Goal: Find specific page/section: Find specific page/section

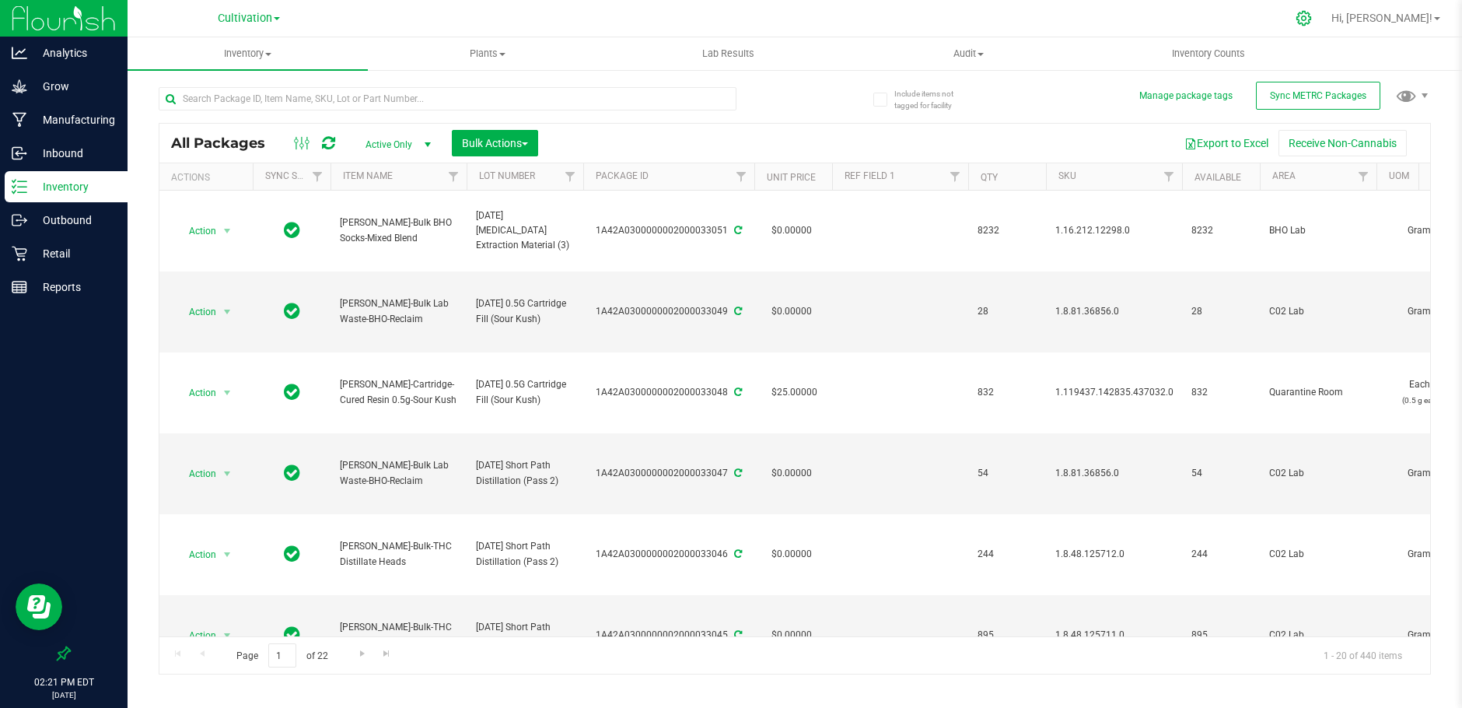
click at [1312, 17] on icon at bounding box center [1303, 18] width 16 height 16
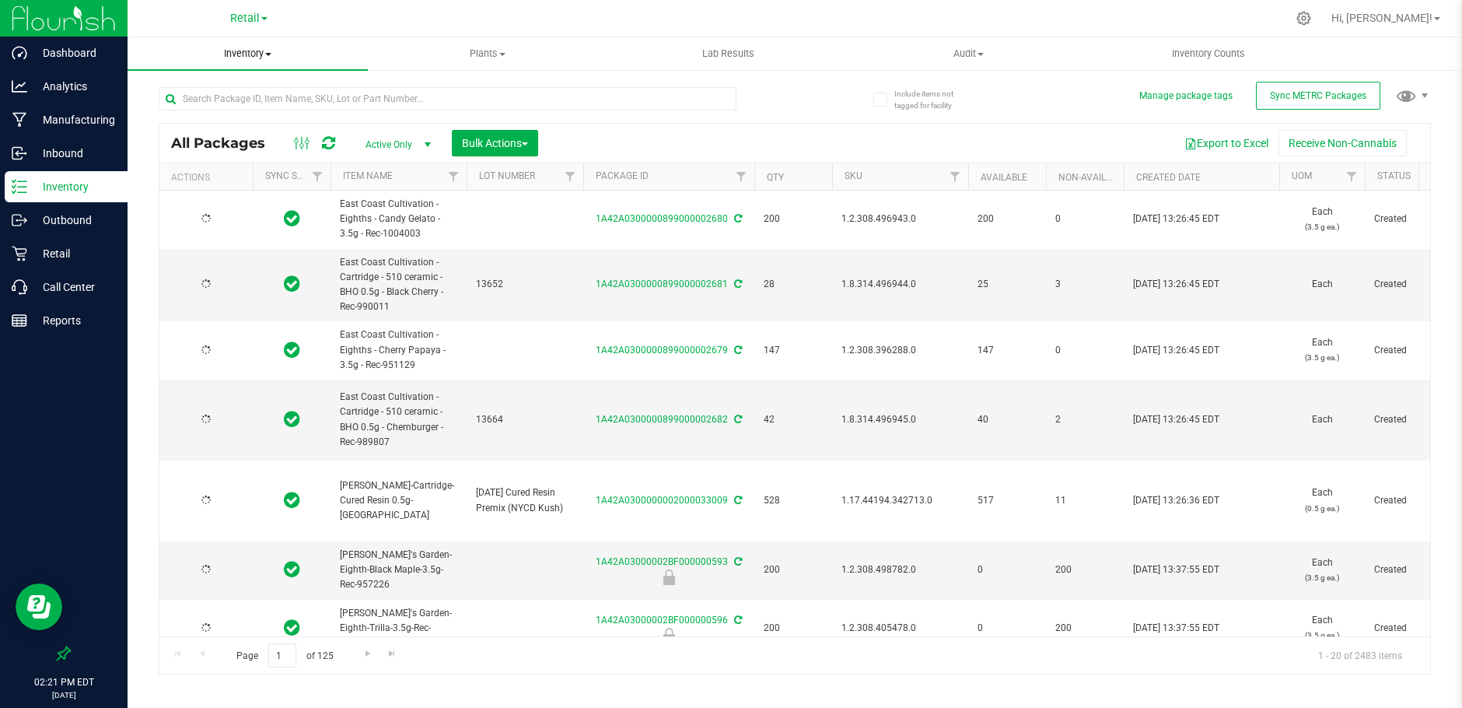
type input "[DATE]"
click at [61, 256] on p "Retail" at bounding box center [73, 253] width 93 height 19
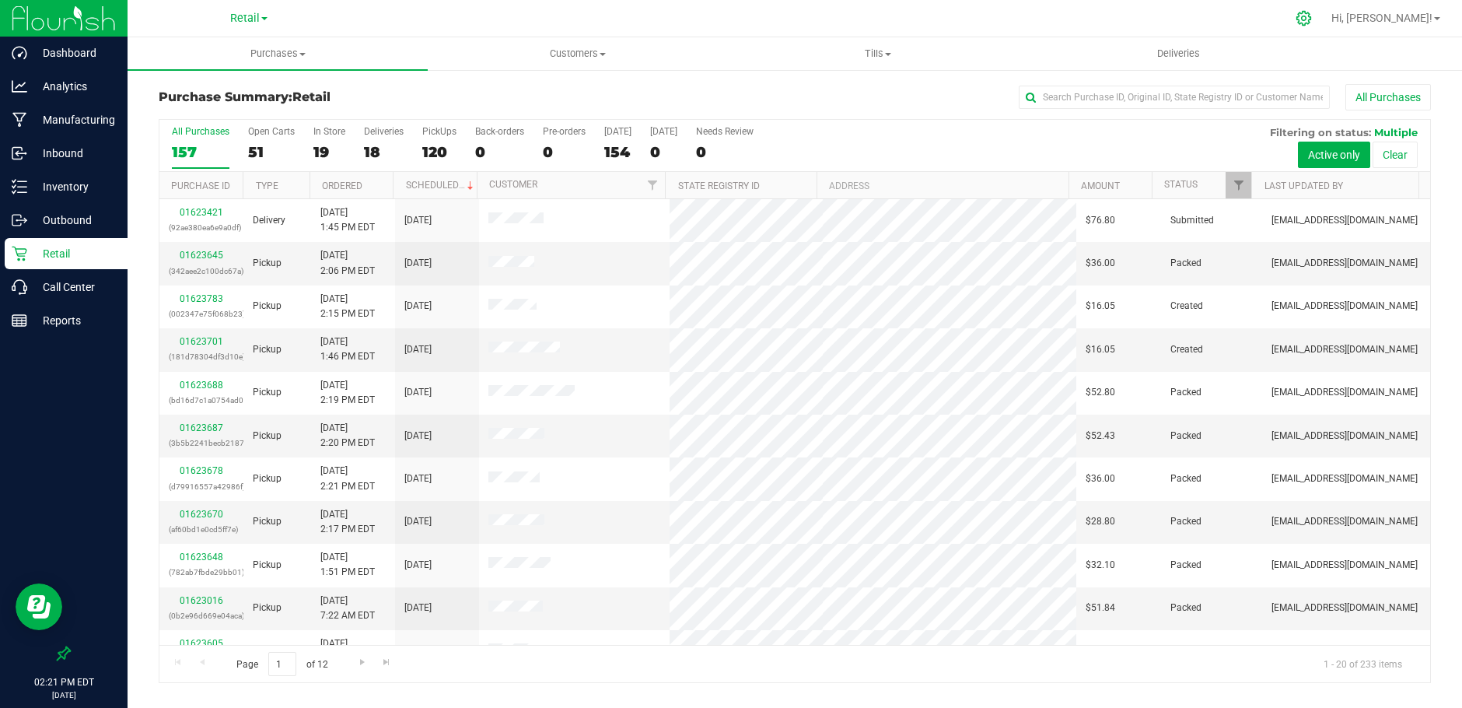
click at [1312, 14] on icon at bounding box center [1303, 18] width 16 height 16
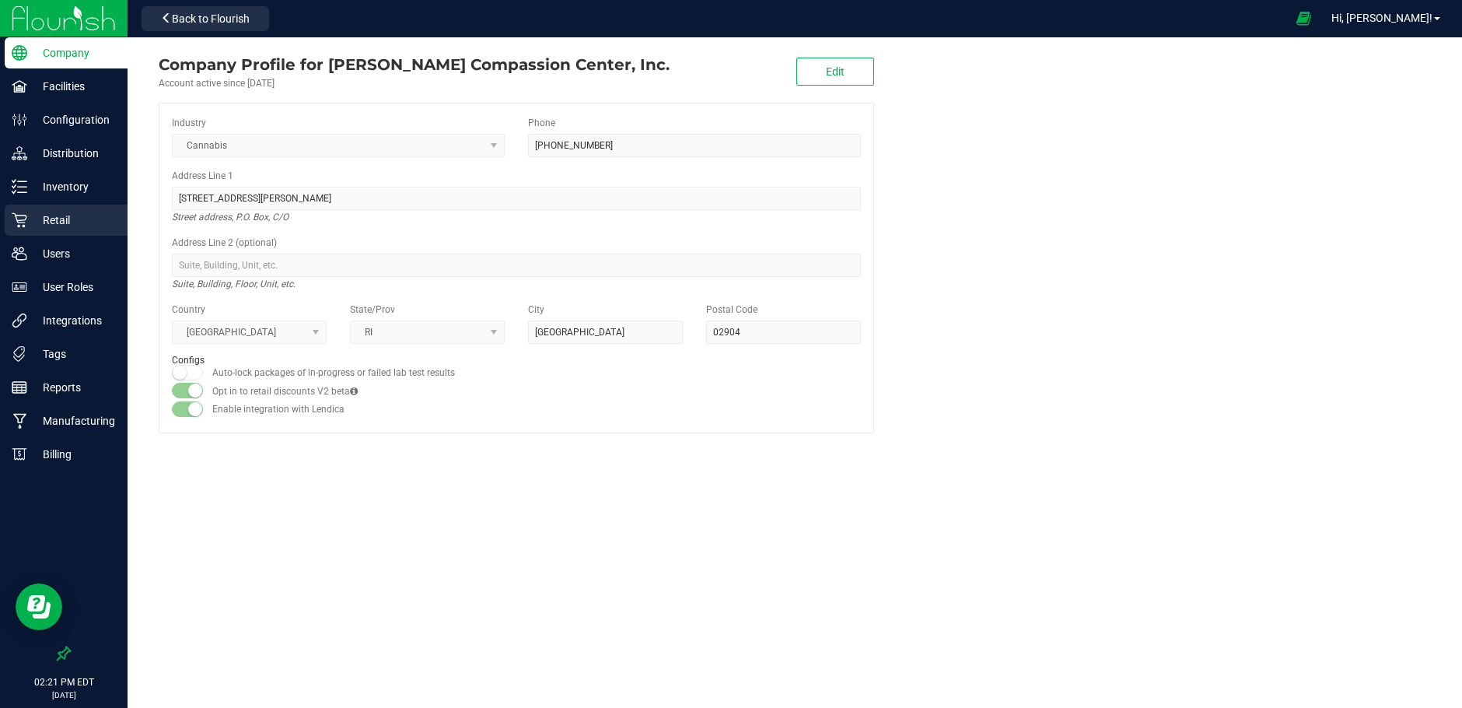
click at [50, 216] on p "Retail" at bounding box center [73, 220] width 93 height 19
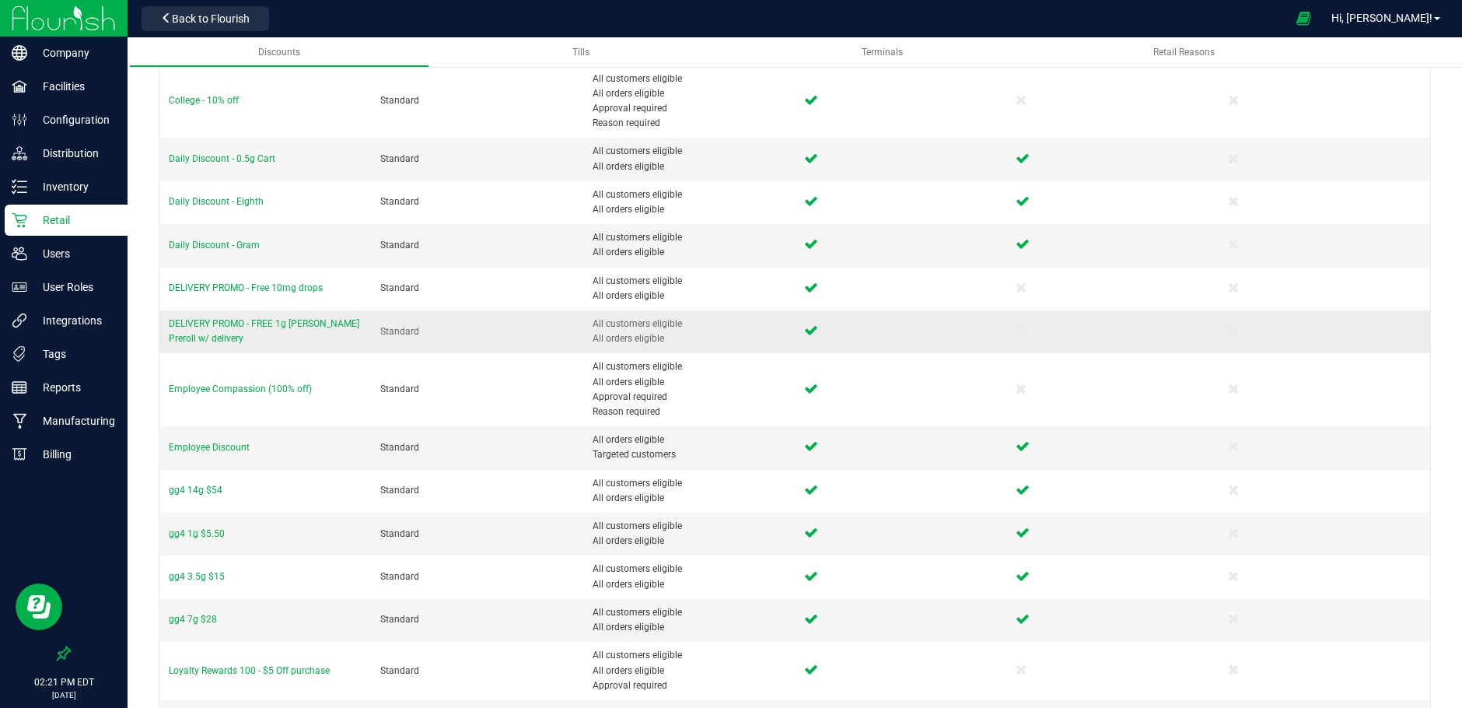
scroll to position [311, 0]
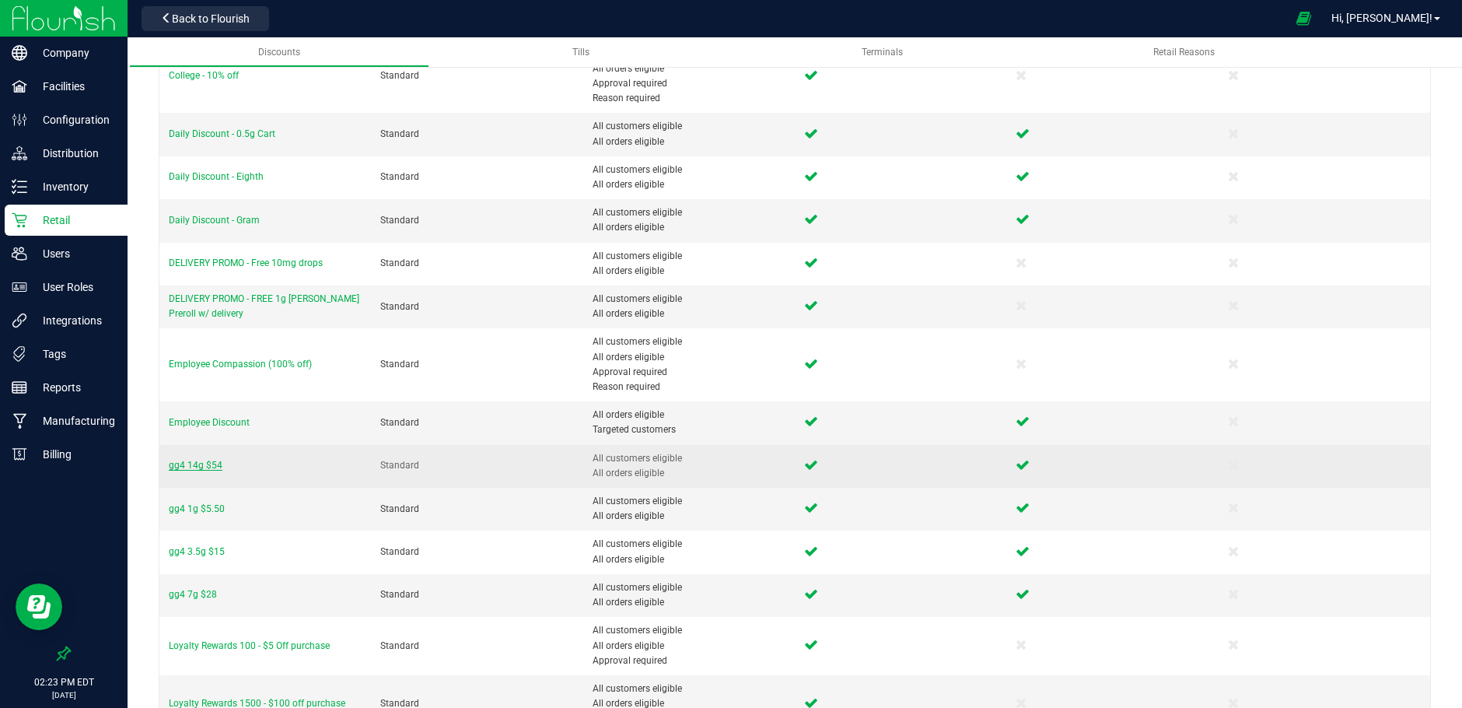
click at [200, 467] on span "gg4 14g $54" at bounding box center [196, 465] width 54 height 11
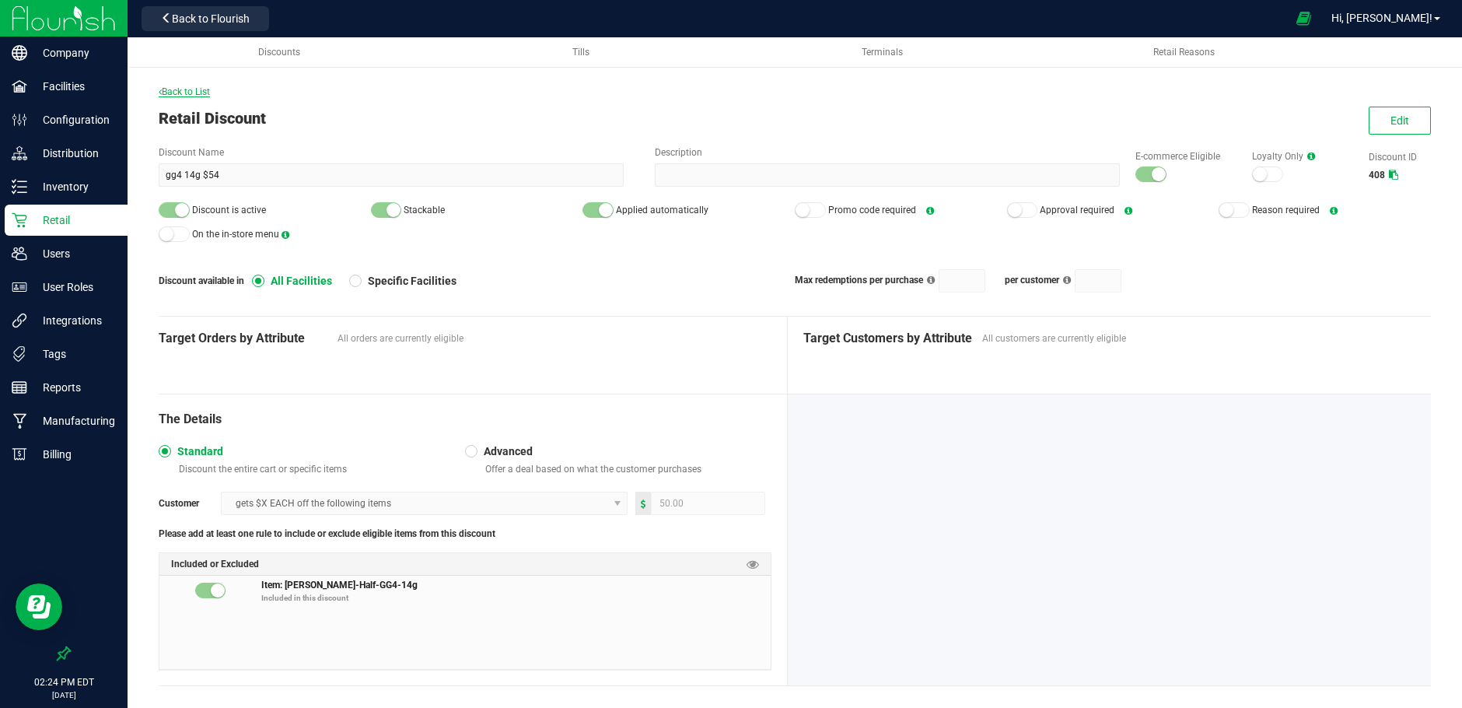
click at [180, 95] on span "Back to List" at bounding box center [184, 91] width 51 height 11
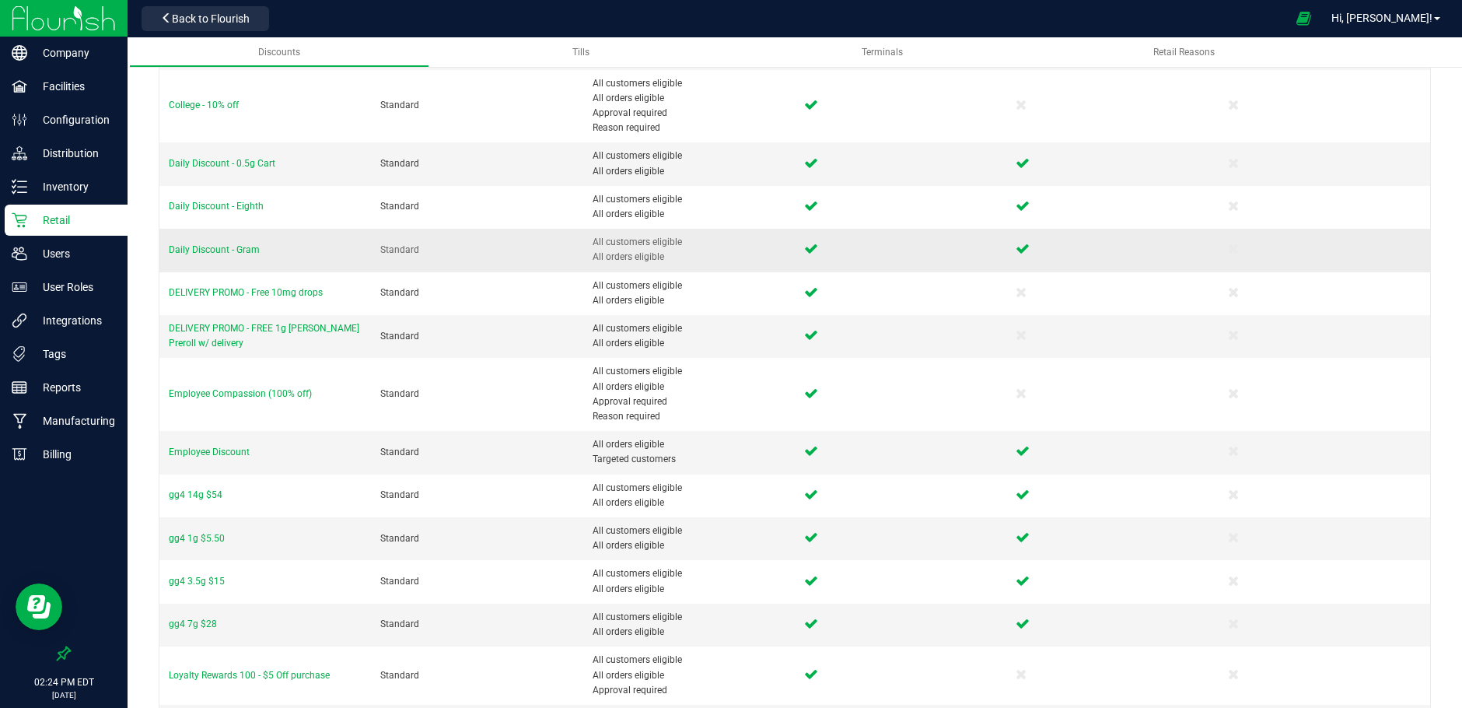
scroll to position [311, 0]
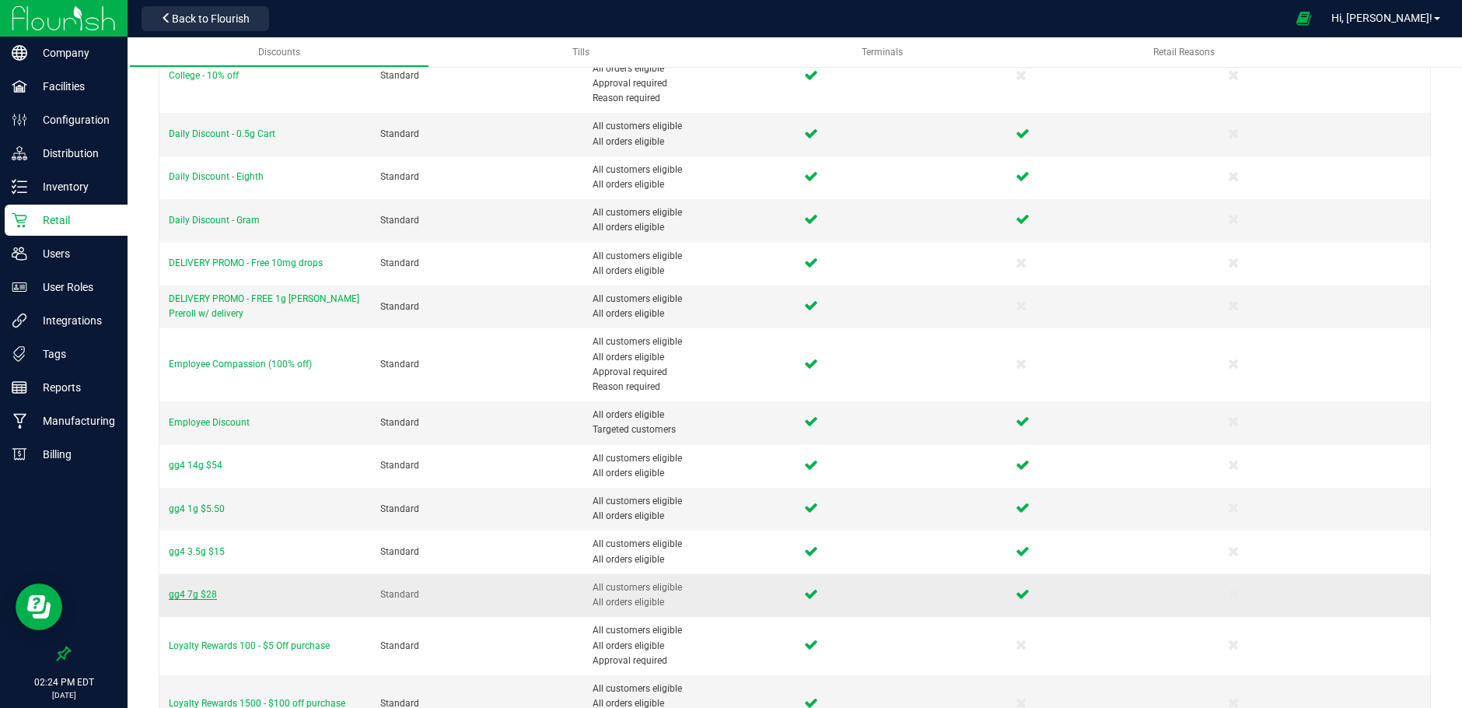
click at [188, 594] on span "gg4 7g $28" at bounding box center [193, 594] width 48 height 11
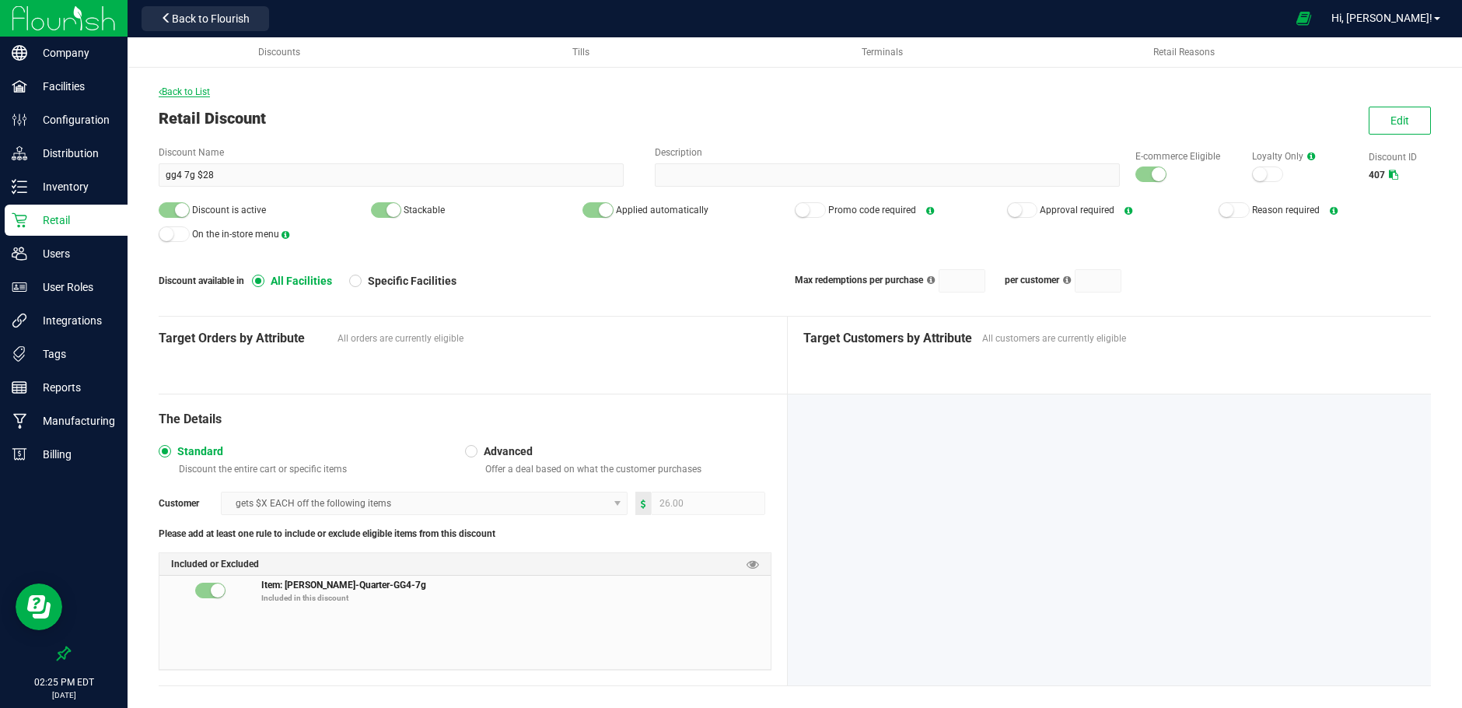
click at [179, 93] on span "Back to List" at bounding box center [184, 91] width 51 height 11
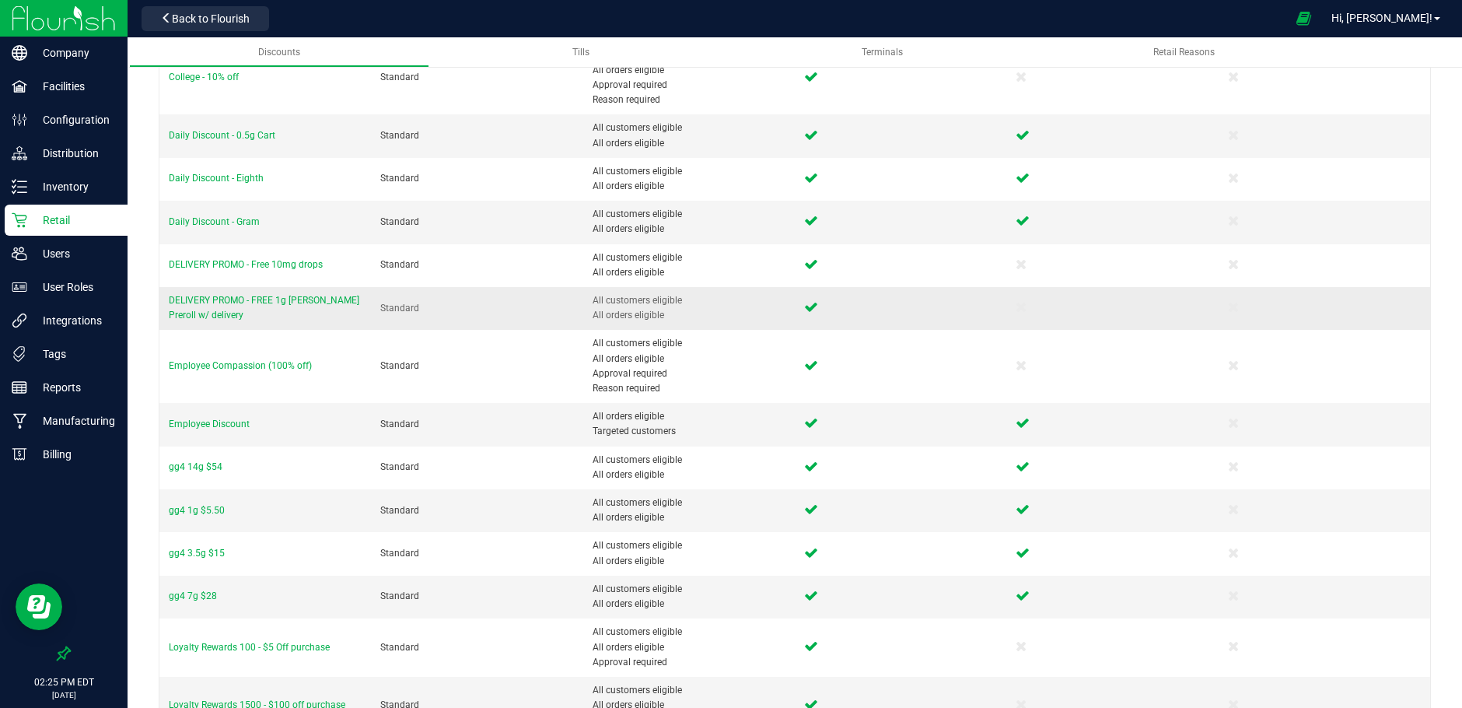
scroll to position [311, 0]
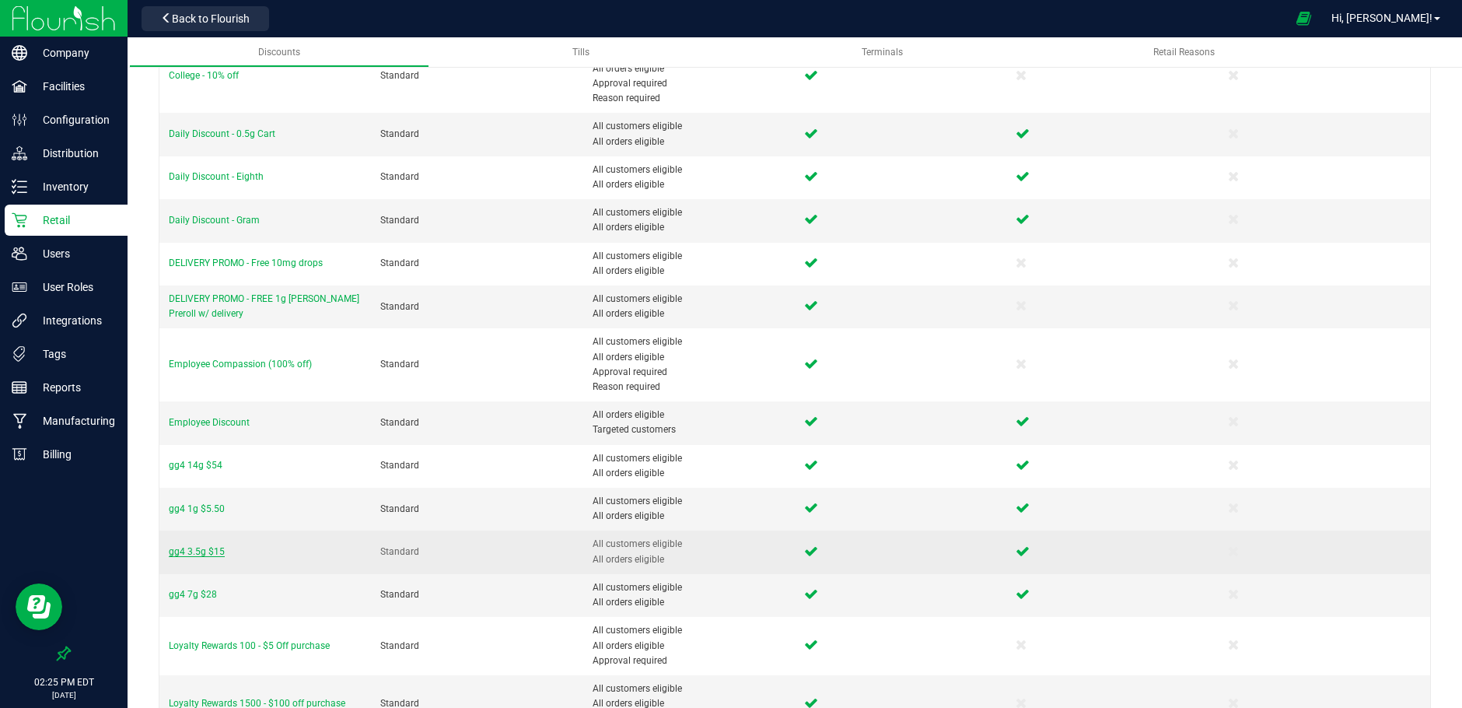
click at [189, 552] on span "gg4 3.5g $15" at bounding box center [197, 551] width 56 height 11
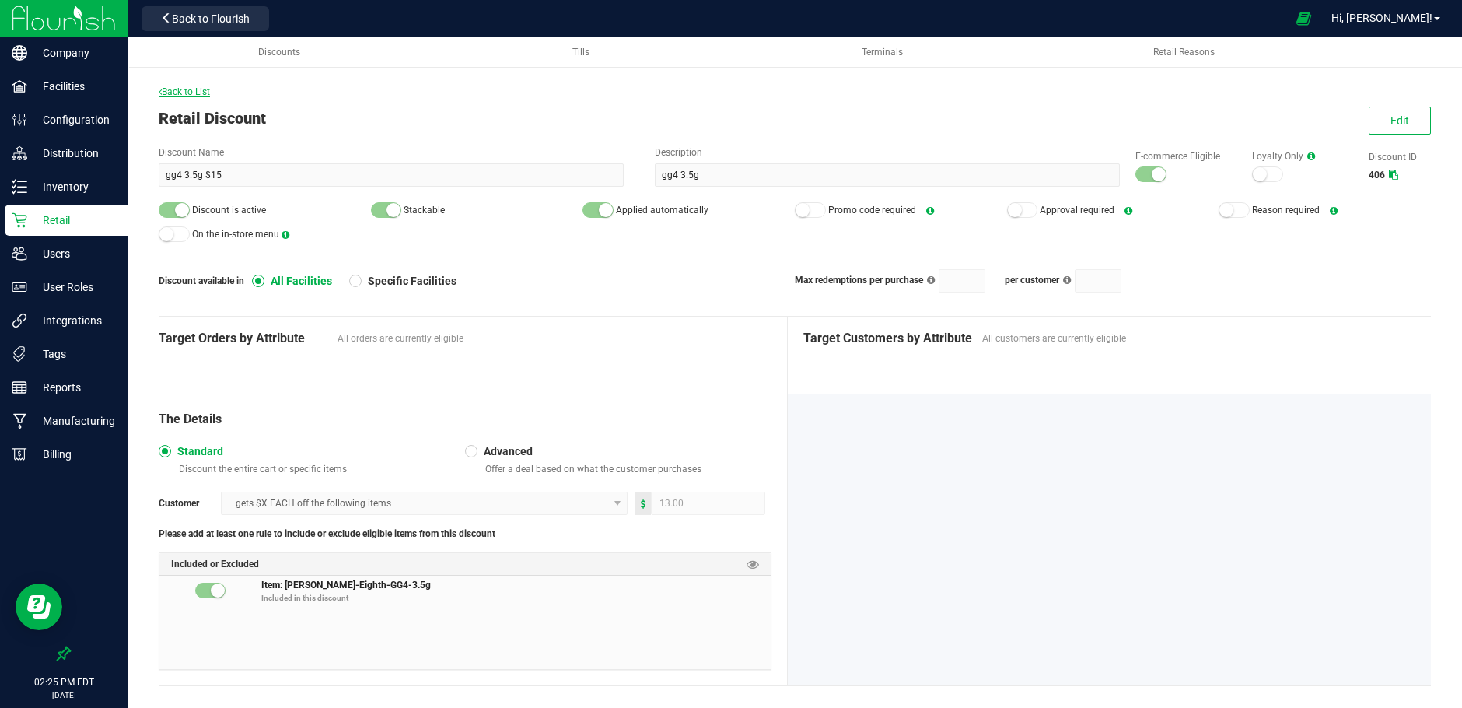
click at [181, 88] on span "Back to List" at bounding box center [184, 91] width 51 height 11
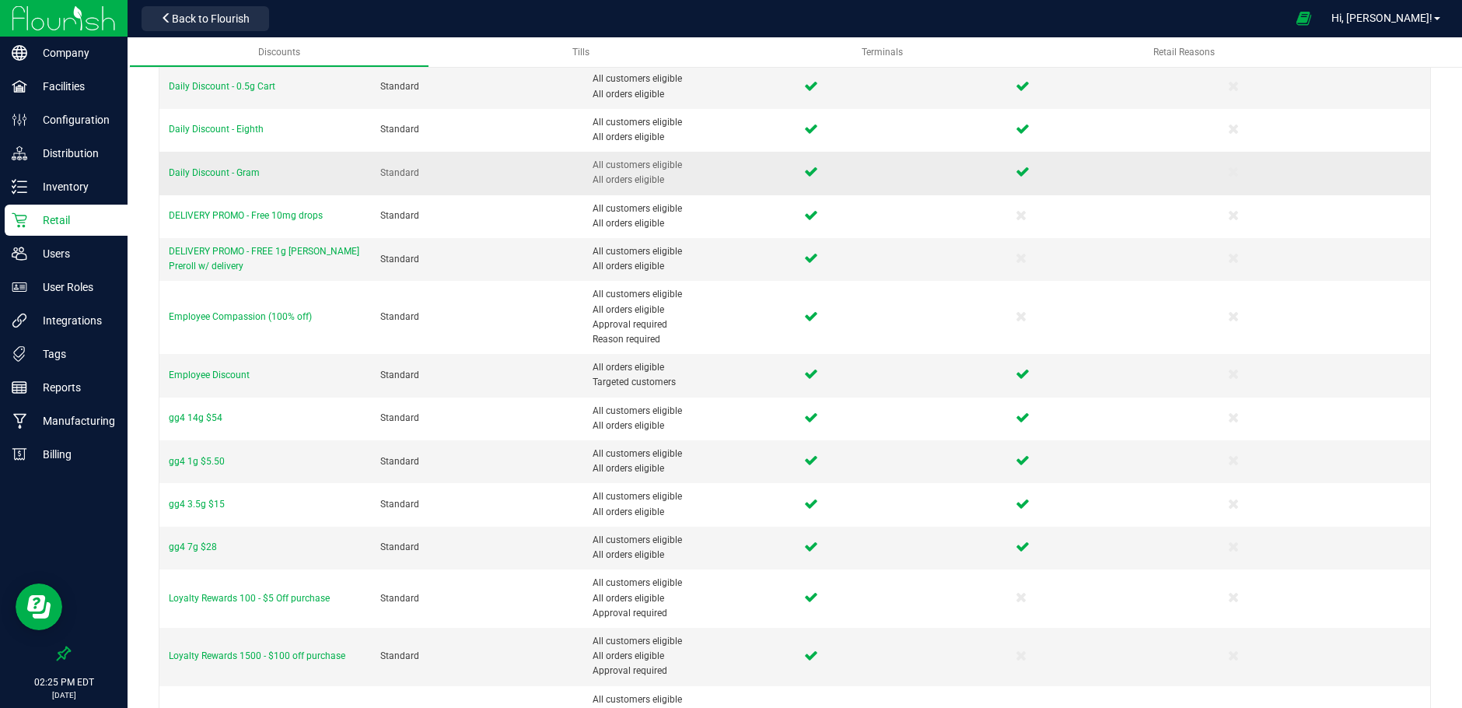
scroll to position [389, 0]
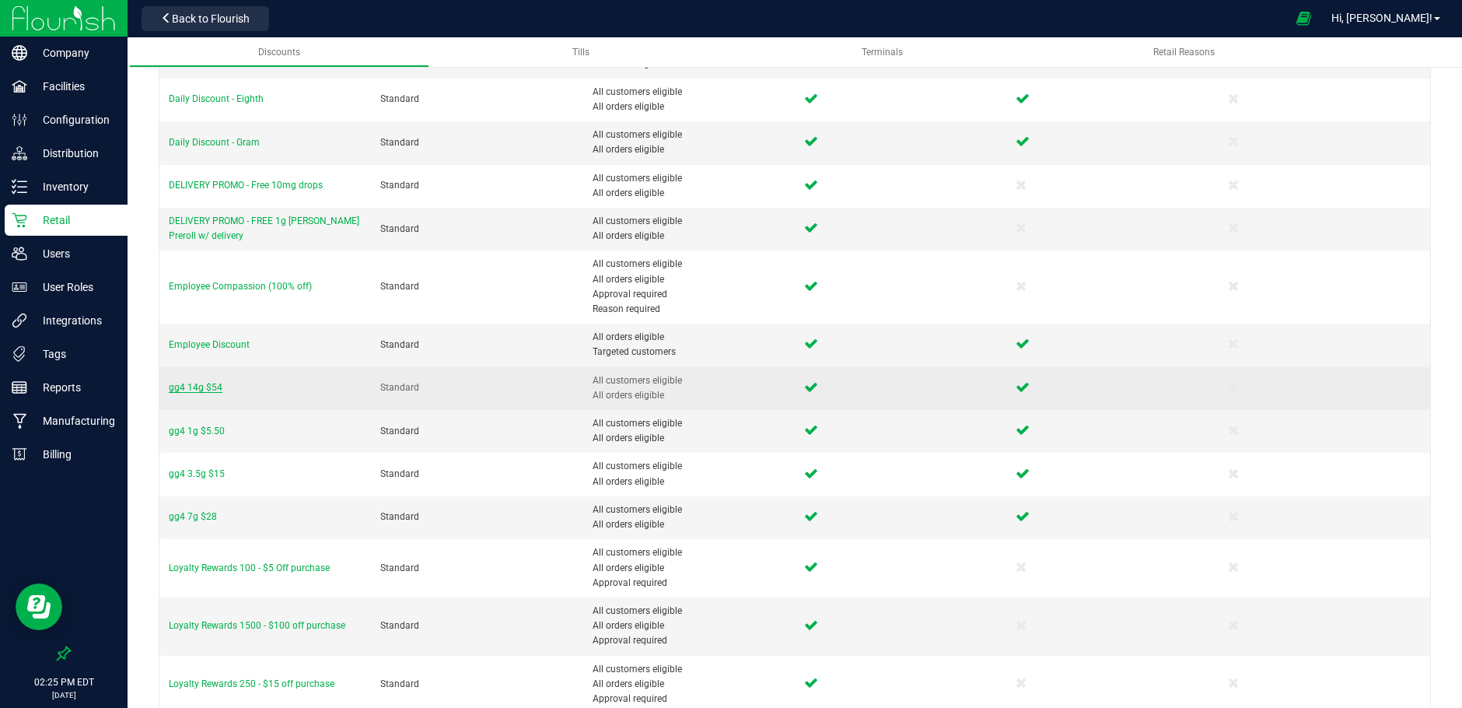
click at [180, 386] on span "gg4 14g $54" at bounding box center [196, 387] width 54 height 11
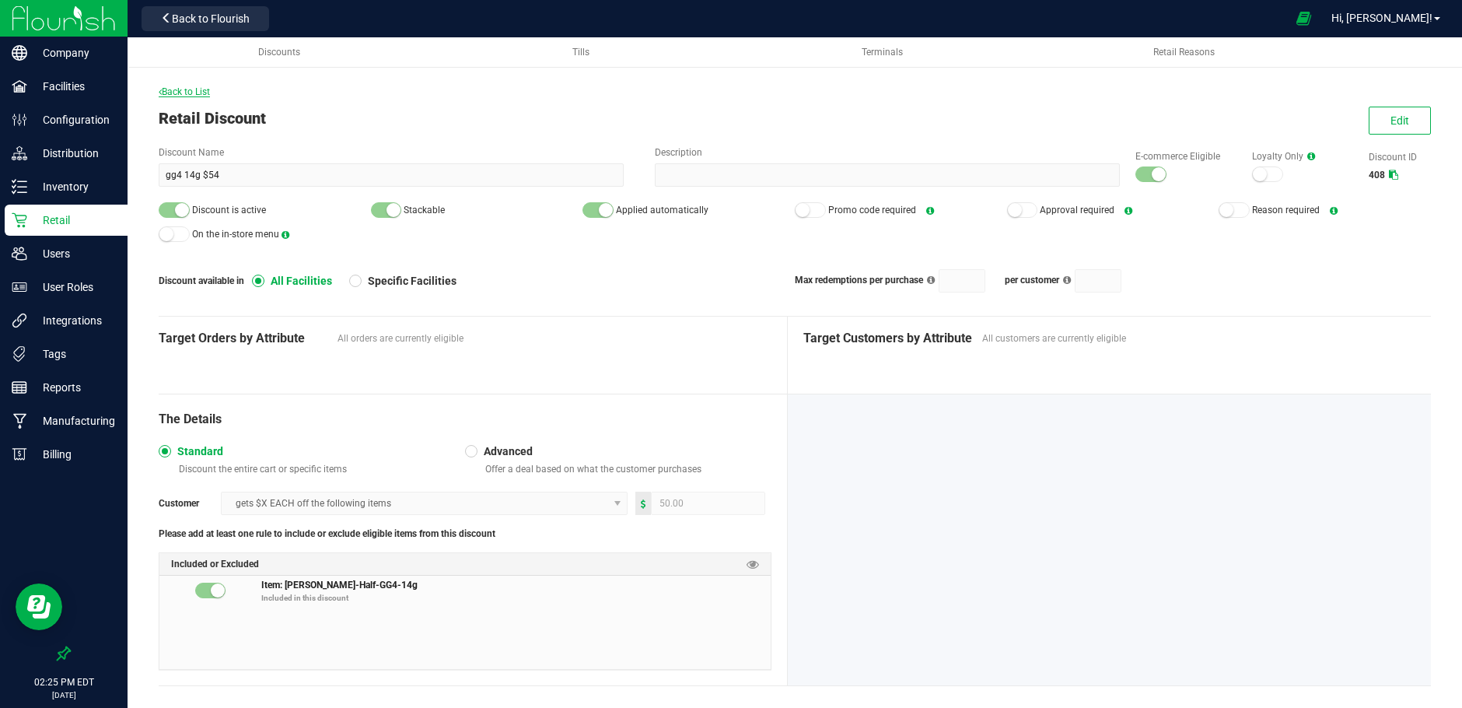
click at [179, 93] on span "Back to List" at bounding box center [184, 91] width 51 height 11
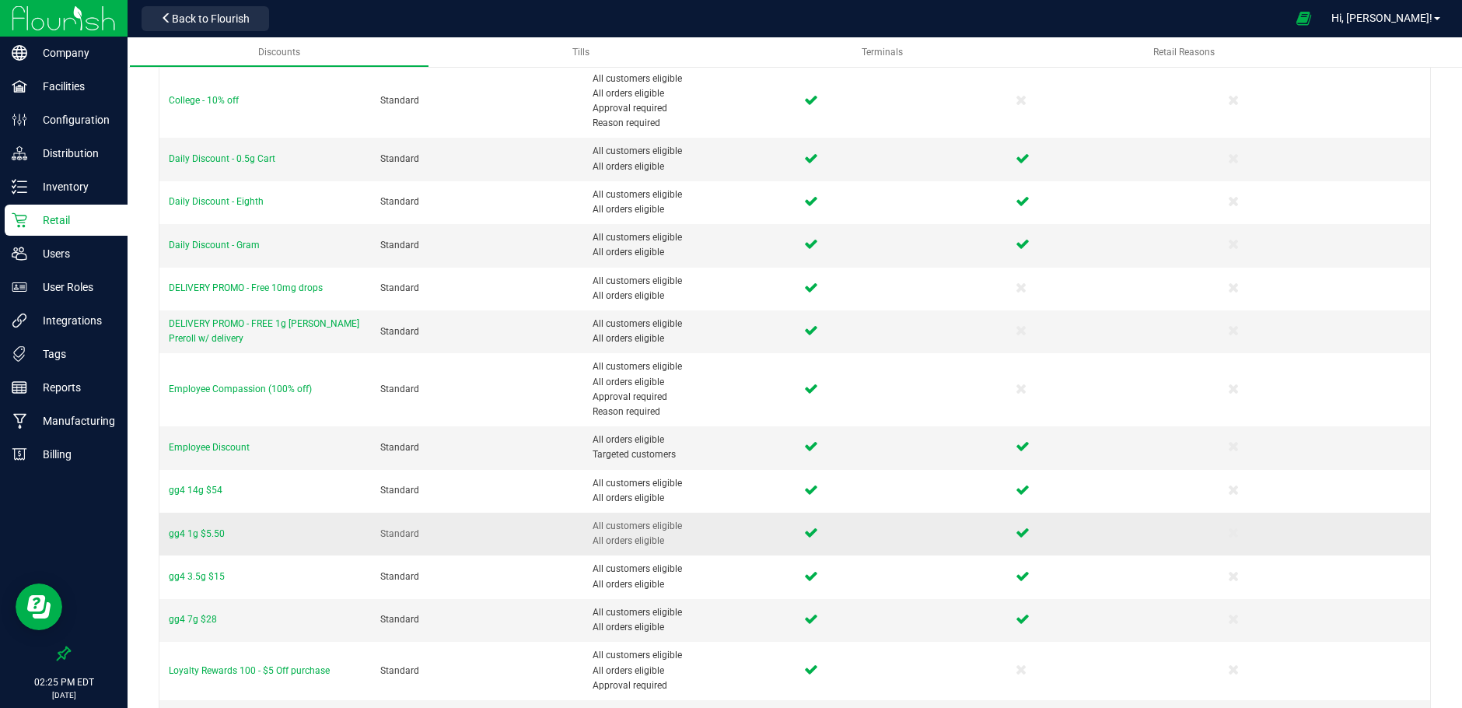
scroll to position [389, 0]
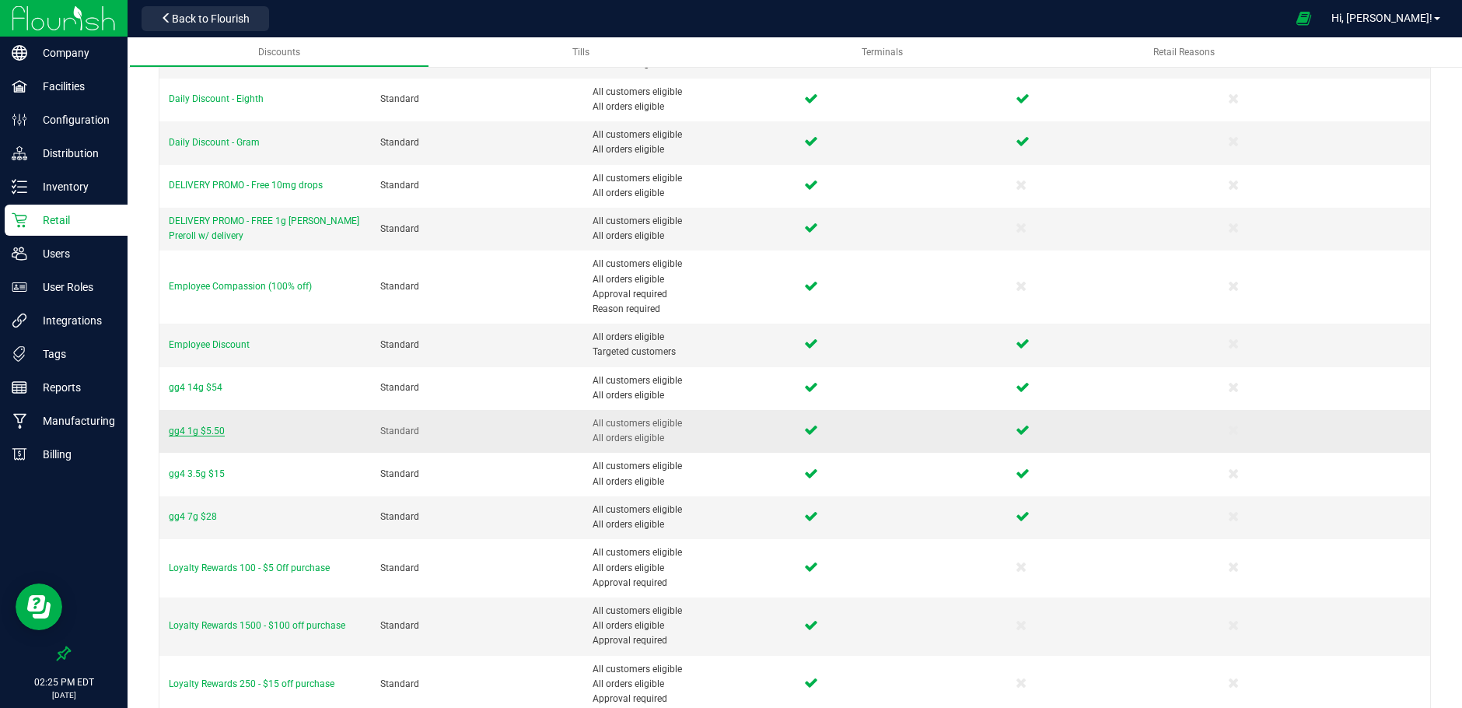
click at [201, 425] on span "gg4 1g $5.50" at bounding box center [197, 430] width 56 height 11
